Goal: Task Accomplishment & Management: Manage account settings

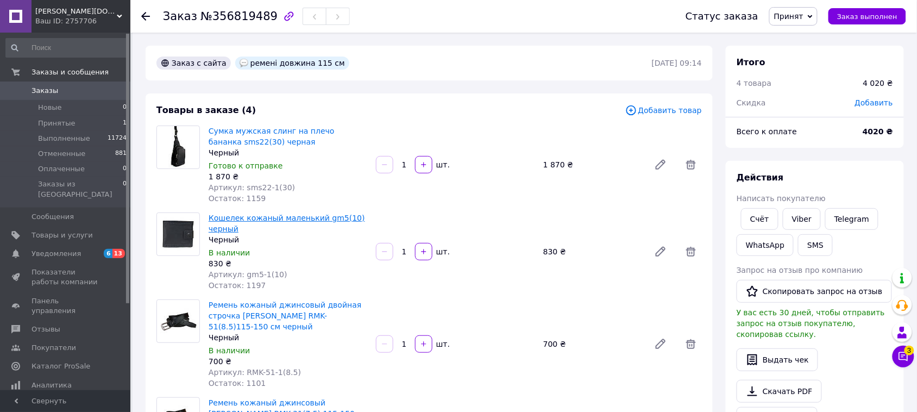
click at [239, 220] on link "Кошелек кожаный маленький gm5(10) черный" at bounding box center [287, 223] width 156 height 20
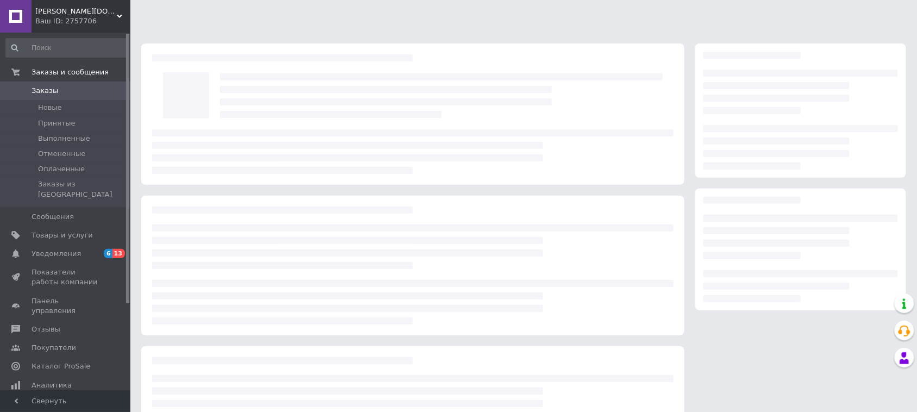
click at [44, 92] on span "Заказы" at bounding box center [45, 91] width 27 height 10
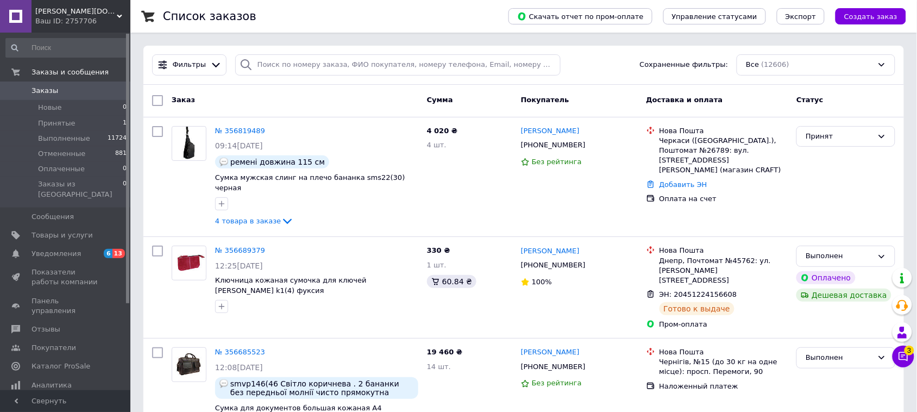
click at [47, 90] on span "Заказы" at bounding box center [45, 91] width 27 height 10
drag, startPoint x: 428, startPoint y: 99, endPoint x: 450, endPoint y: 109, distance: 23.6
click at [450, 109] on div "Сумма" at bounding box center [470, 101] width 94 height 20
click at [476, 93] on div "Сумма" at bounding box center [470, 101] width 94 height 20
drag, startPoint x: 517, startPoint y: 101, endPoint x: 567, endPoint y: 99, distance: 49.4
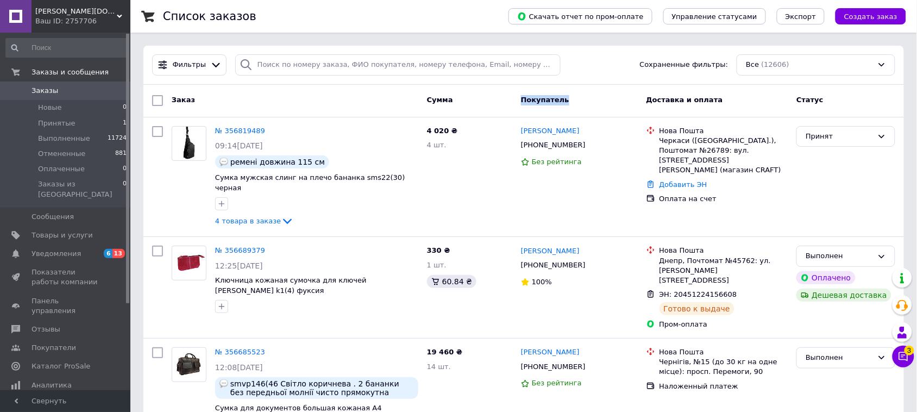
click at [567, 99] on div "Покупатель" at bounding box center [579, 101] width 125 height 20
drag, startPoint x: 638, startPoint y: 98, endPoint x: 716, endPoint y: 99, distance: 77.7
click at [716, 99] on div "Заказ Сумма Покупатель Доставка и оплата Статус" at bounding box center [524, 101] width 752 height 20
click at [716, 99] on div "Доставка и оплата" at bounding box center [717, 101] width 150 height 20
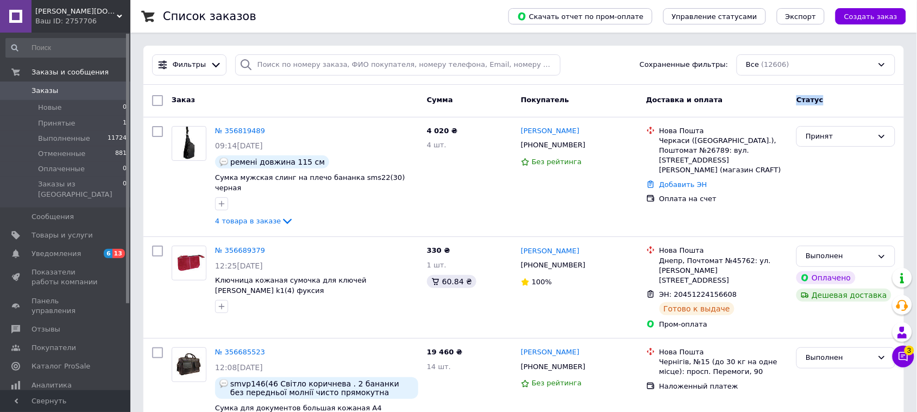
drag, startPoint x: 788, startPoint y: 98, endPoint x: 837, endPoint y: 101, distance: 48.9
click at [837, 101] on div "Заказ Сумма Покупатель Доставка и оплата Статус" at bounding box center [524, 101] width 752 height 20
click at [837, 101] on div "Статус" at bounding box center [846, 101] width 108 height 20
drag, startPoint x: 837, startPoint y: 101, endPoint x: 776, endPoint y: 102, distance: 60.9
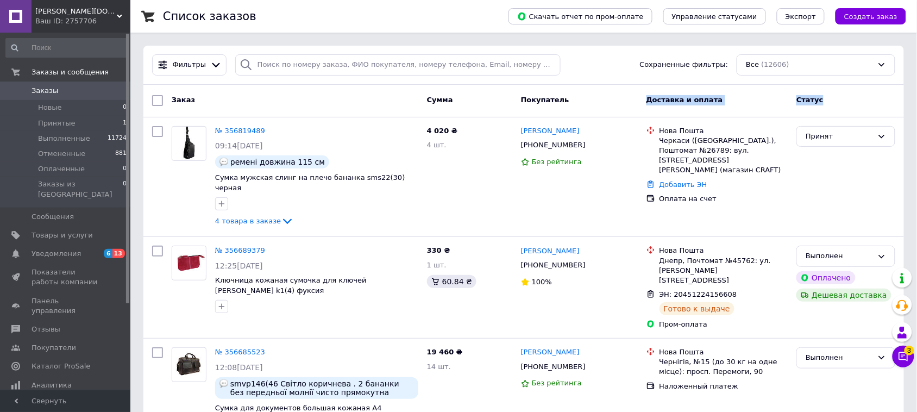
click at [776, 102] on div "Заказ Сумма Покупатель Доставка и оплата Статус" at bounding box center [524, 101] width 752 height 20
click at [776, 102] on div "Доставка и оплата" at bounding box center [717, 101] width 150 height 20
click at [647, 96] on span "Доставка и оплата" at bounding box center [684, 100] width 77 height 8
click at [633, 98] on div "Покупатель" at bounding box center [579, 101] width 125 height 20
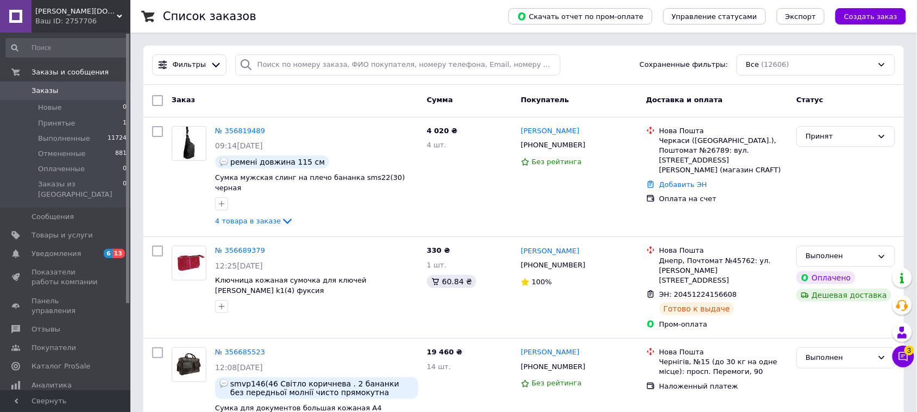
click at [633, 98] on div "Покупатель" at bounding box center [579, 101] width 125 height 20
click at [632, 98] on div "Покупатель" at bounding box center [579, 101] width 125 height 20
click at [617, 98] on div "Покупатель" at bounding box center [579, 101] width 125 height 20
click at [237, 217] on span "4 товара в заказе" at bounding box center [248, 221] width 66 height 8
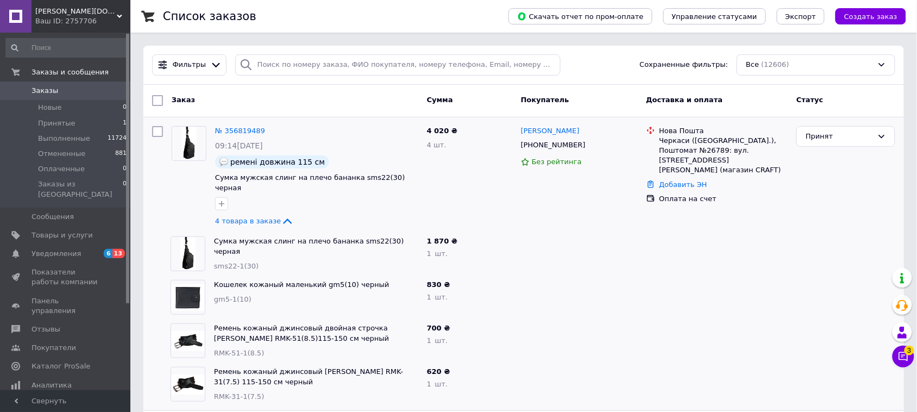
click at [39, 91] on span "Заказы" at bounding box center [45, 91] width 27 height 10
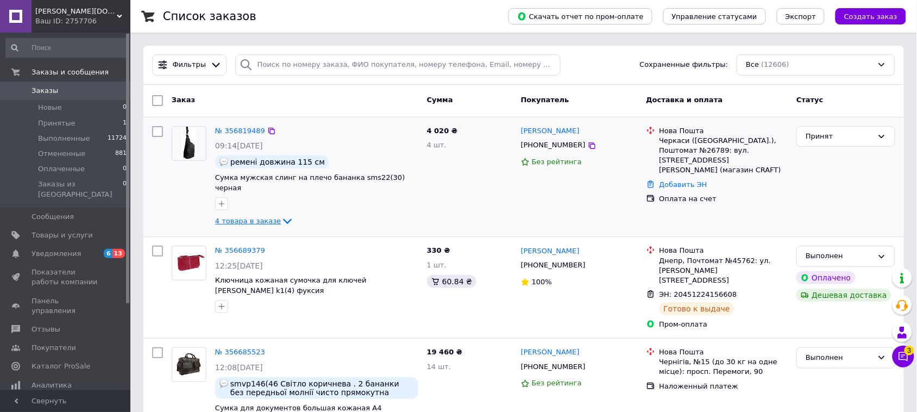
click at [219, 217] on span "4 товара в заказе" at bounding box center [248, 221] width 66 height 8
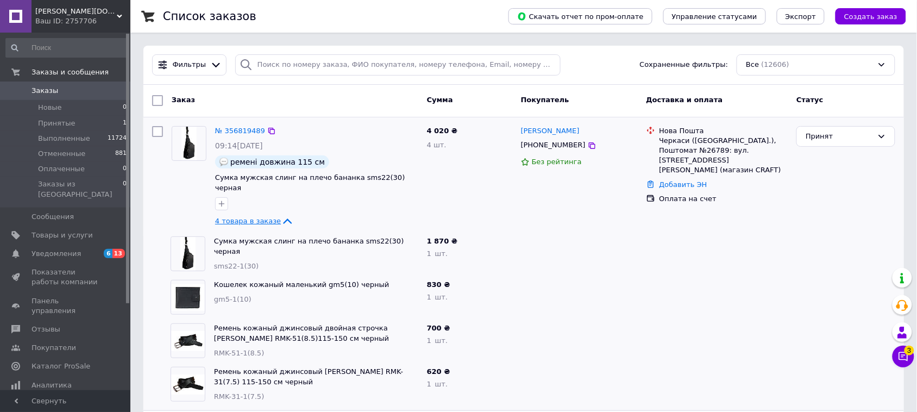
click at [236, 217] on span "4 товара в заказе" at bounding box center [248, 221] width 66 height 8
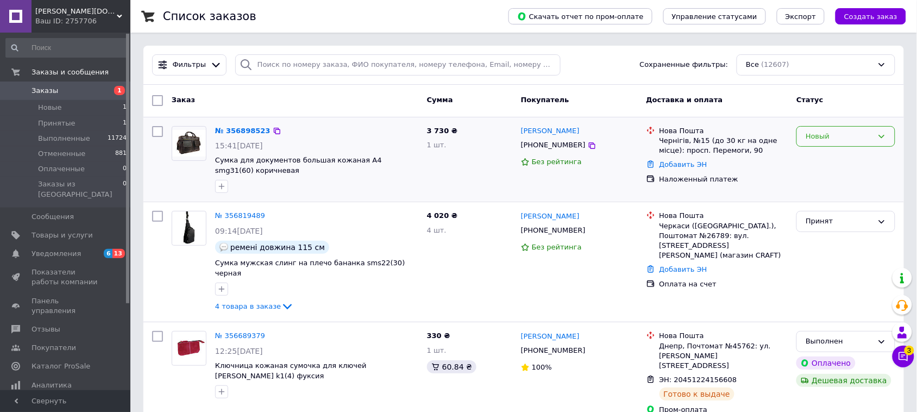
click at [810, 139] on div "Новый" at bounding box center [839, 136] width 67 height 11
click at [816, 153] on li "Принят" at bounding box center [846, 159] width 98 height 20
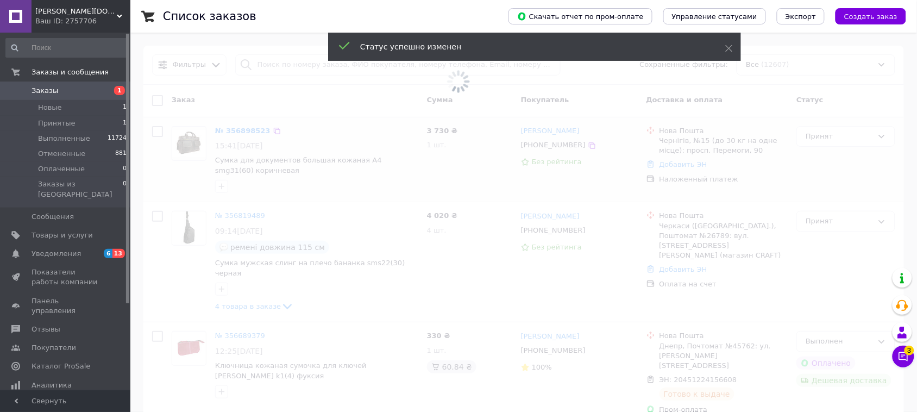
click at [241, 134] on span at bounding box center [458, 81] width 917 height 162
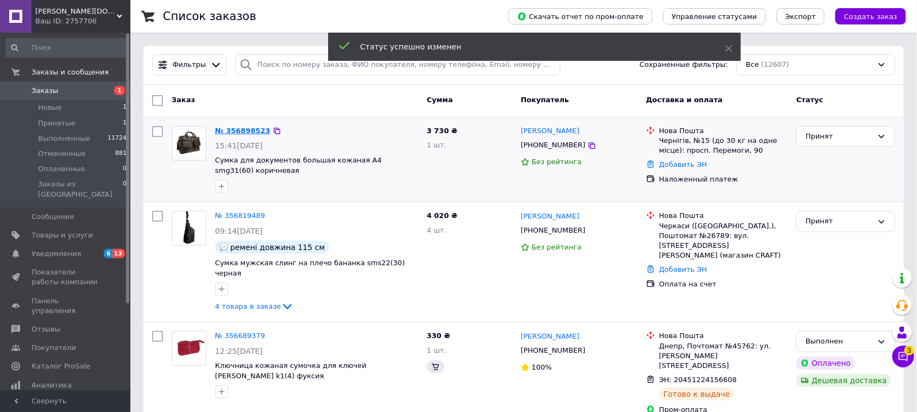
click at [239, 131] on link "№ 356898523" at bounding box center [242, 131] width 55 height 8
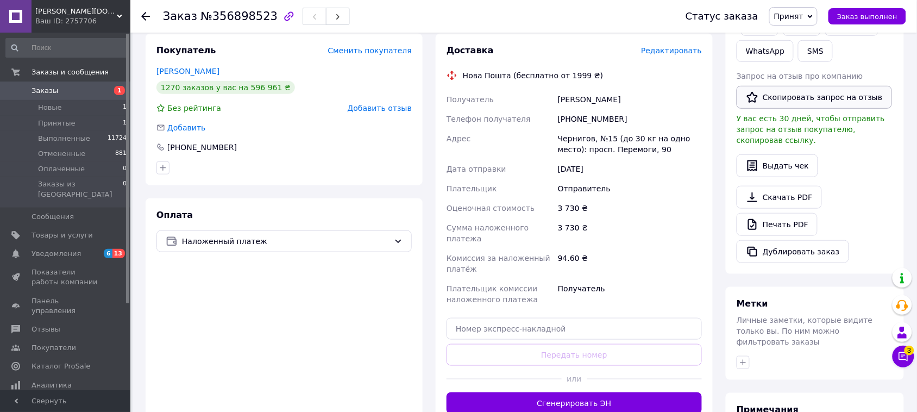
scroll to position [230, 0]
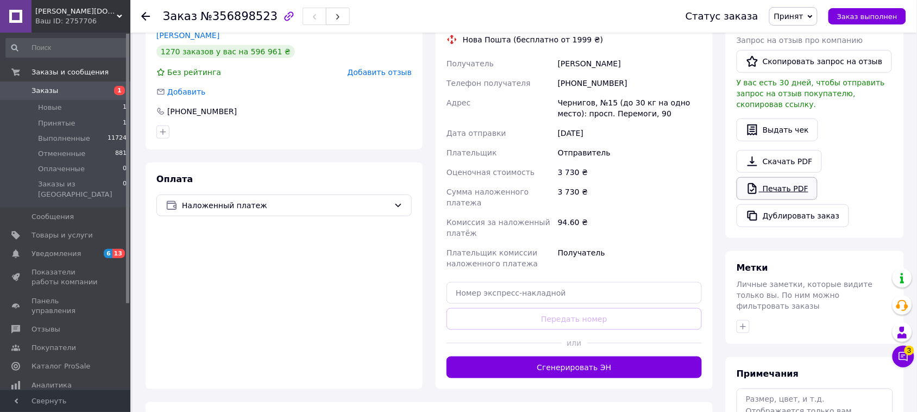
click at [764, 177] on link "Печать PDF" at bounding box center [777, 188] width 81 height 23
click at [42, 94] on span "Заказы" at bounding box center [45, 91] width 27 height 10
